Goal: Task Accomplishment & Management: Manage account settings

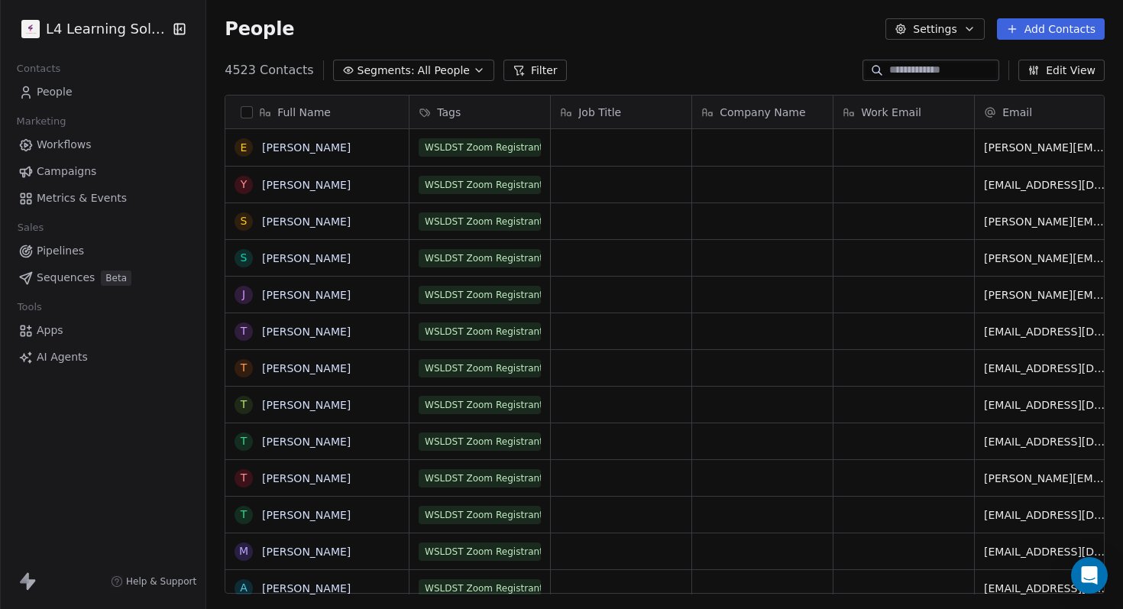
scroll to position [536, 917]
